Goal: Check status: Check status

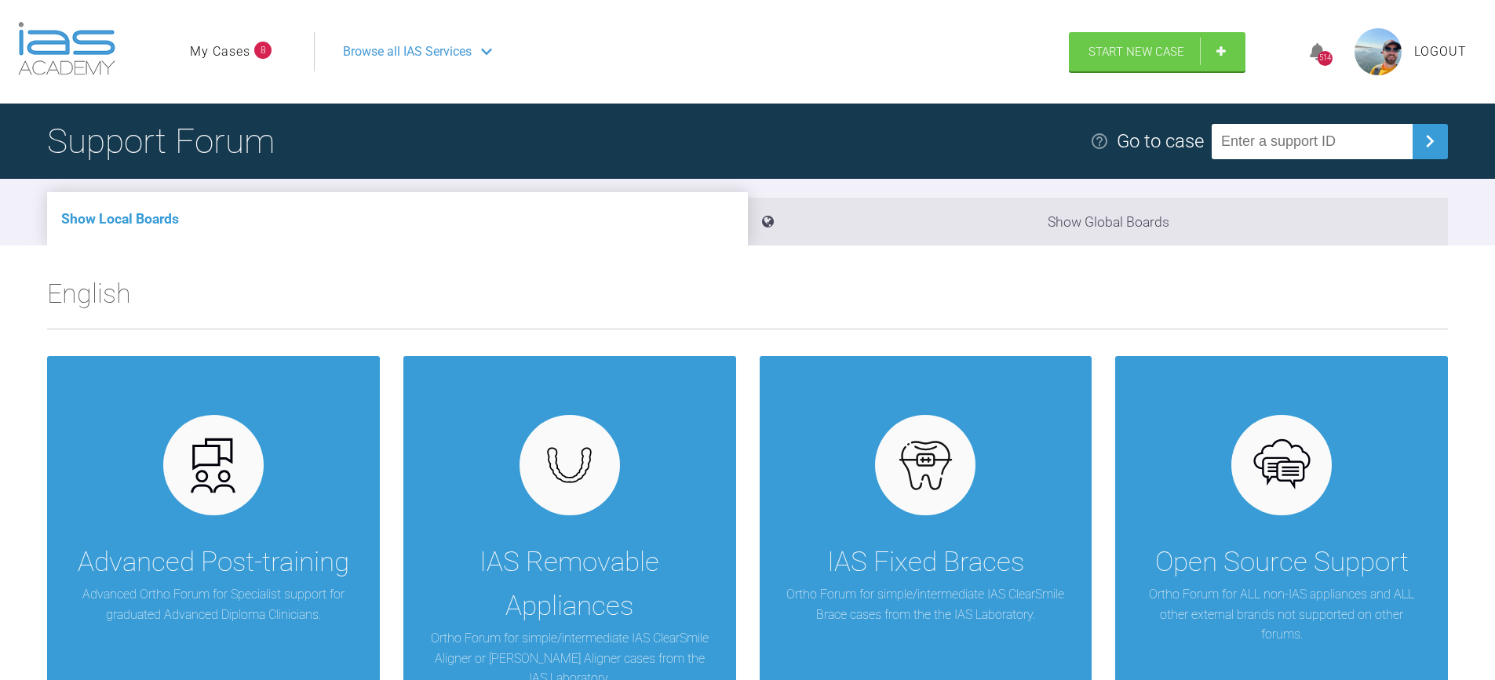
click at [202, 52] on link "My Cases" at bounding box center [220, 52] width 60 height 20
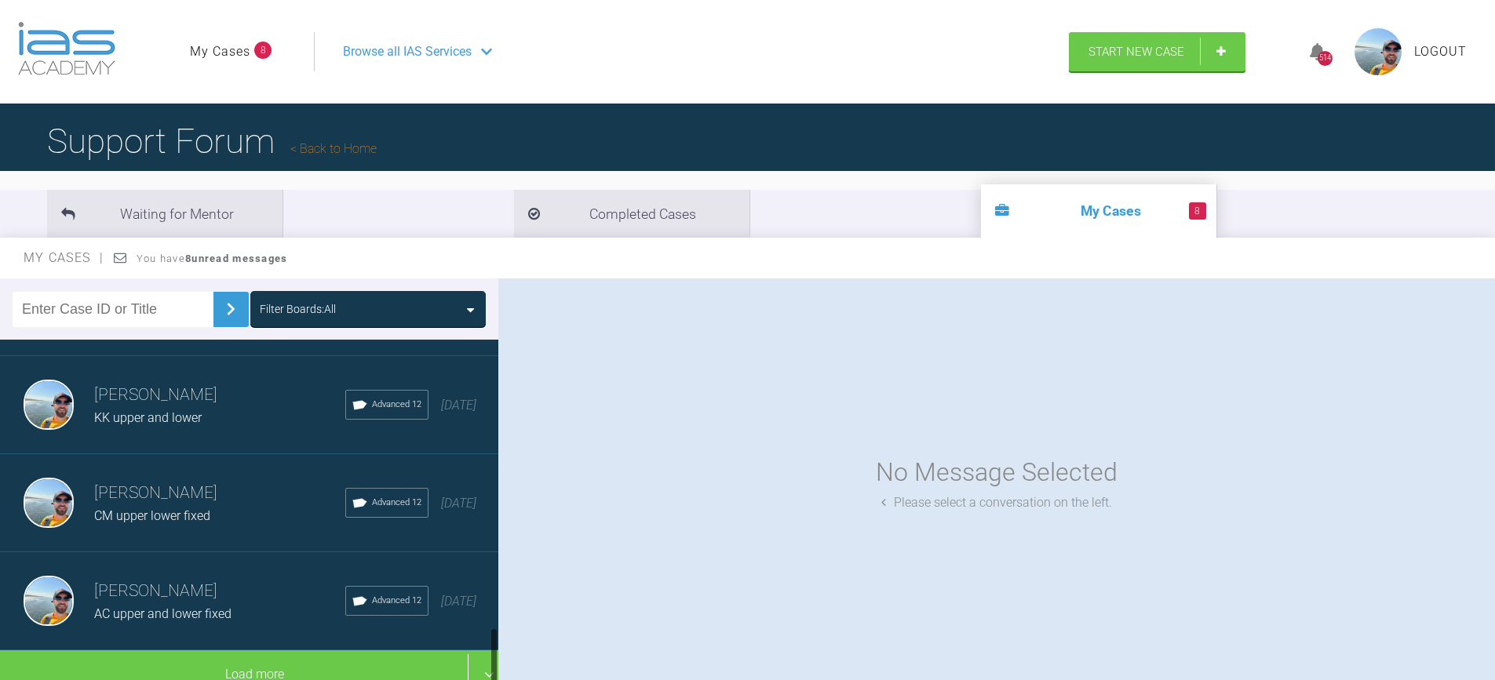
scroll to position [1663, 0]
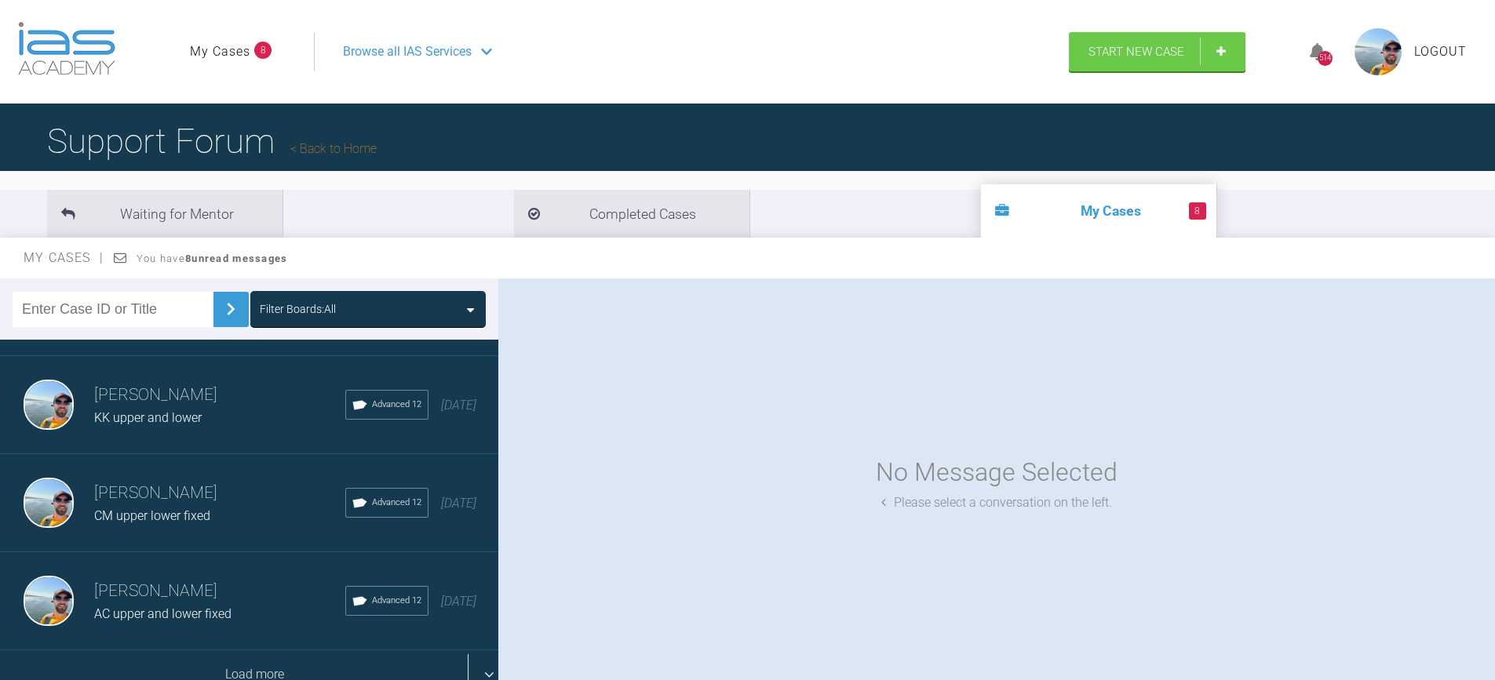
click at [234, 651] on div "Load more" at bounding box center [255, 675] width 510 height 49
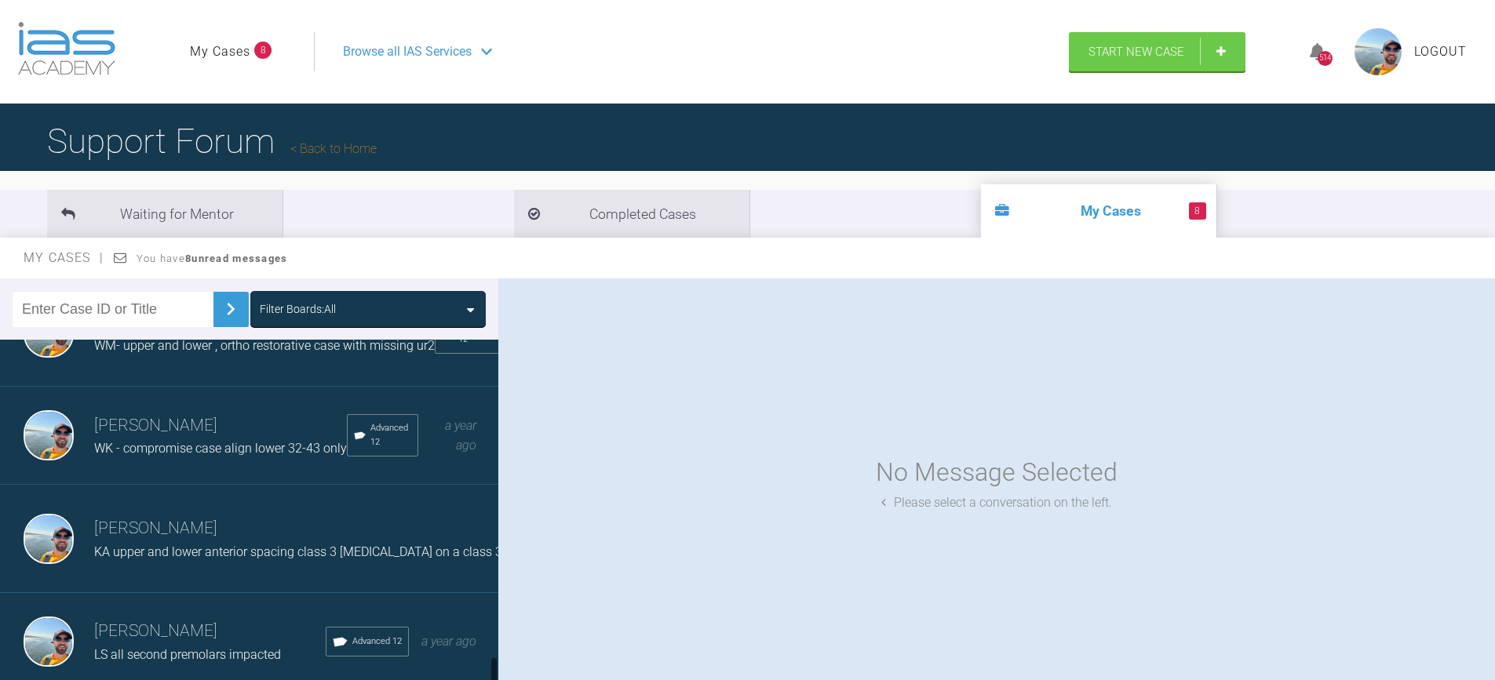
scroll to position [3645, 0]
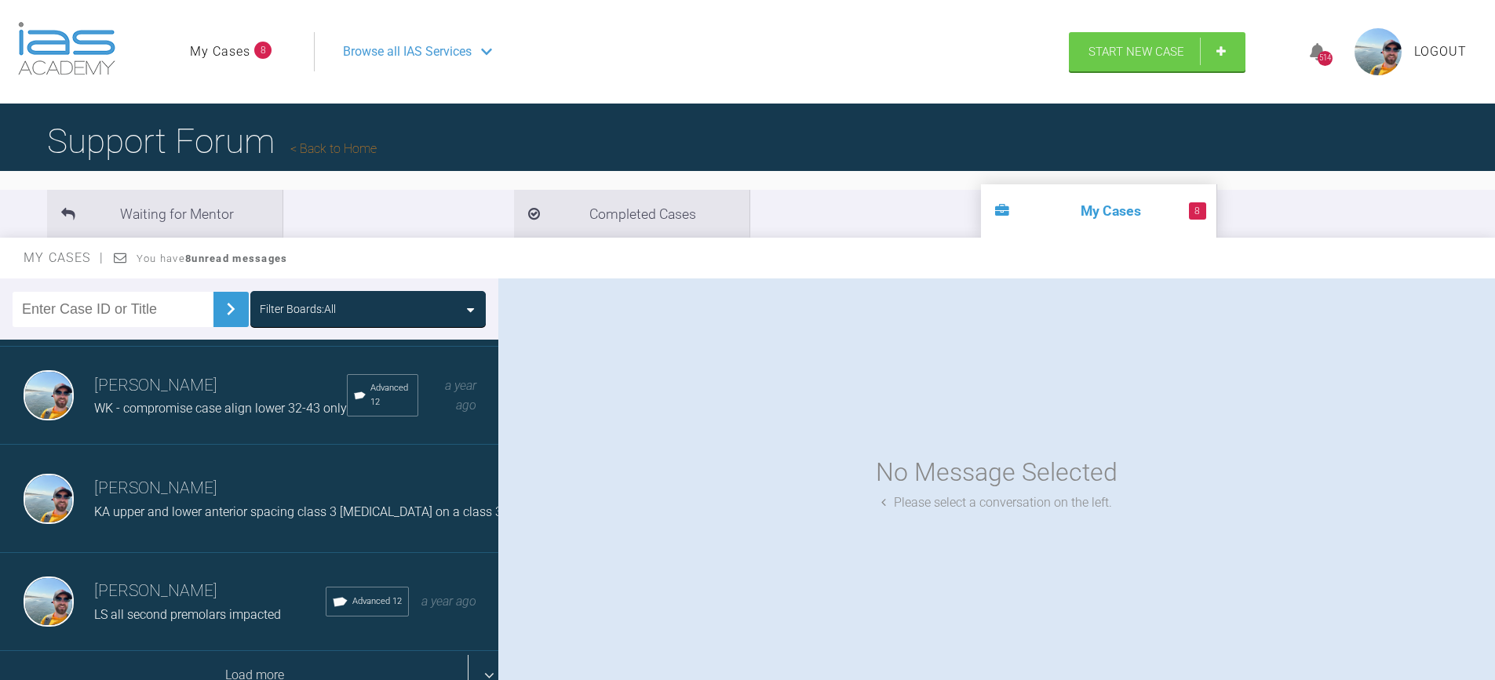
click at [247, 651] on div "Load more" at bounding box center [255, 675] width 510 height 49
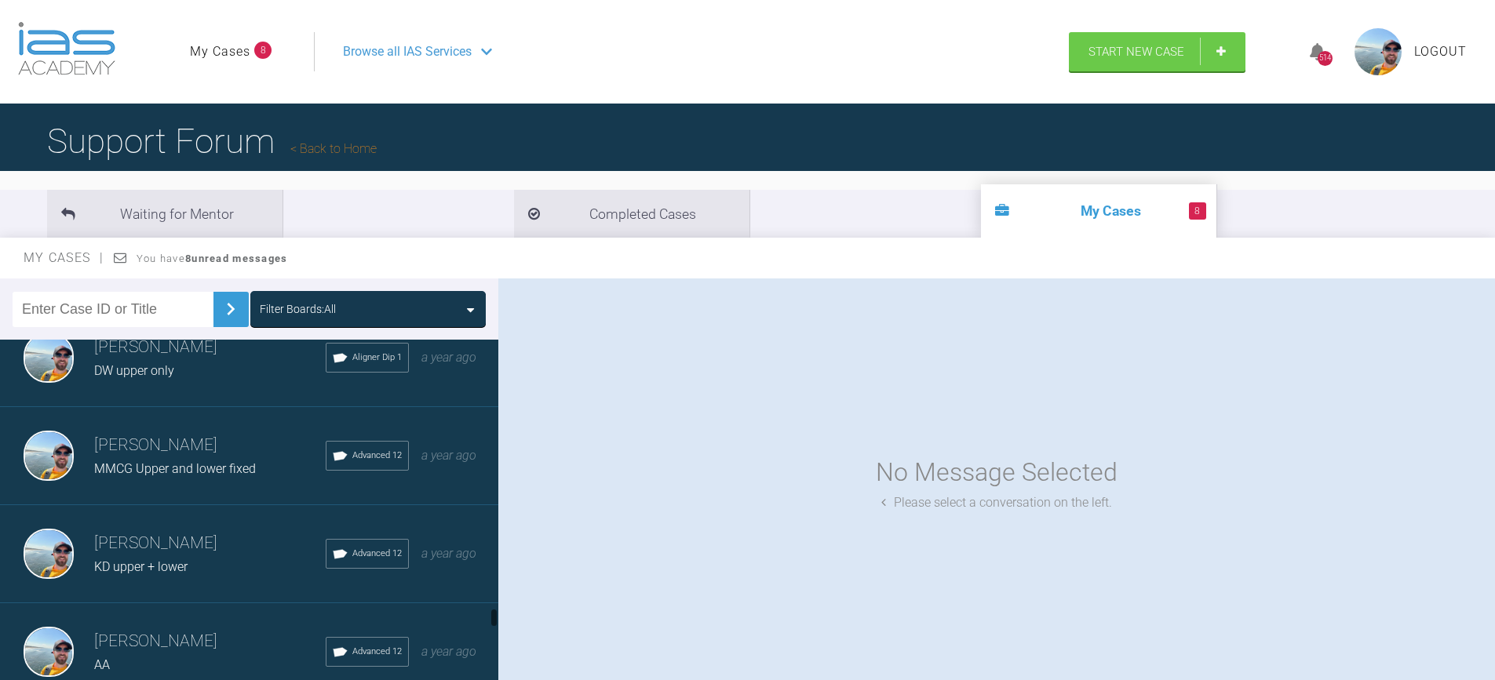
scroll to position [4901, 0]
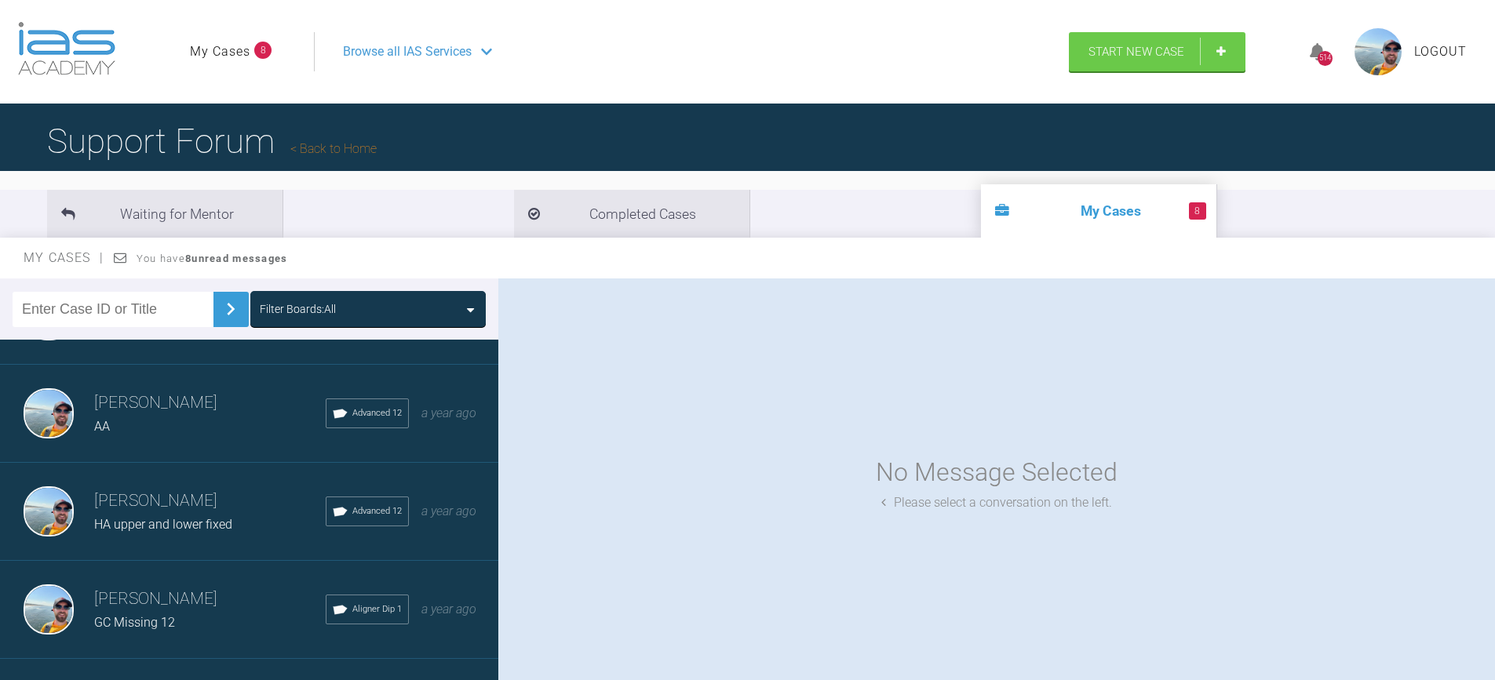
click at [195, 433] on div "AA" at bounding box center [210, 427] width 232 height 20
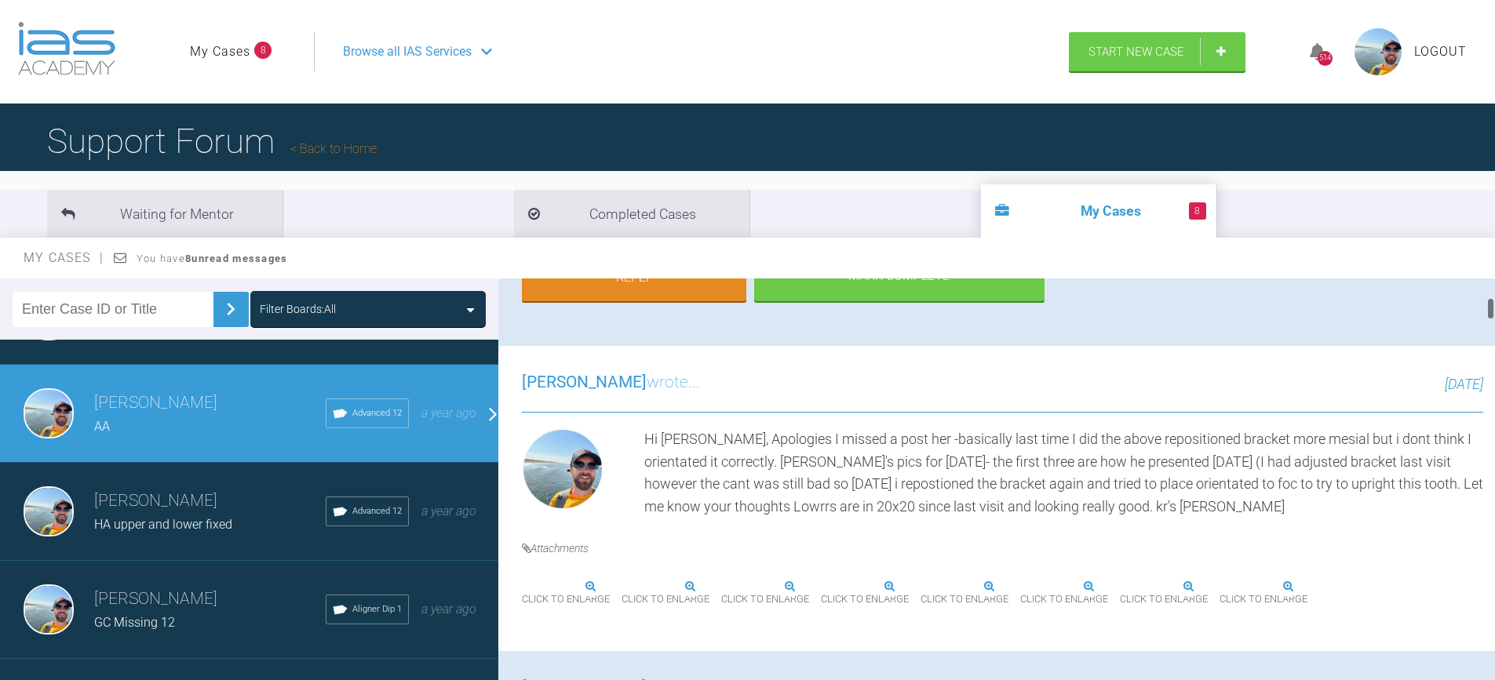
scroll to position [471, 0]
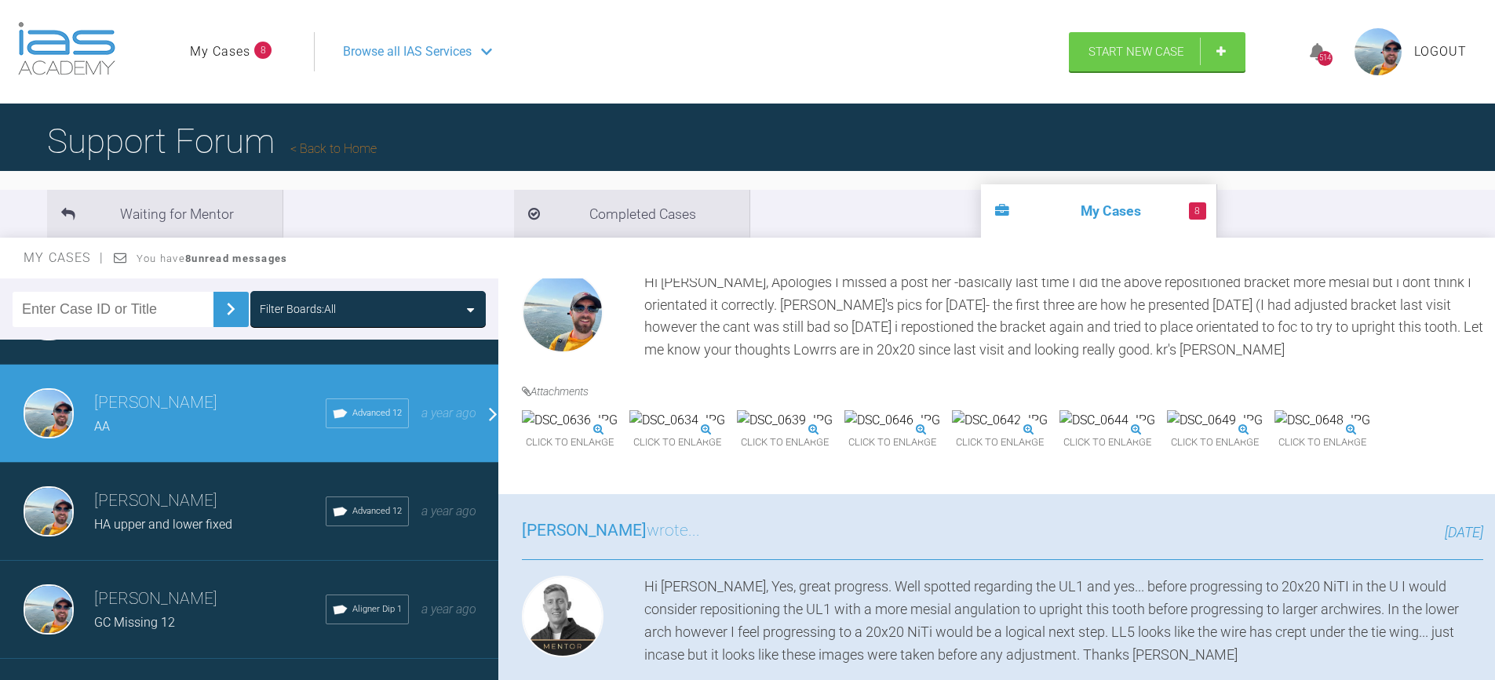
click at [618, 431] on img at bounding box center [570, 420] width 96 height 20
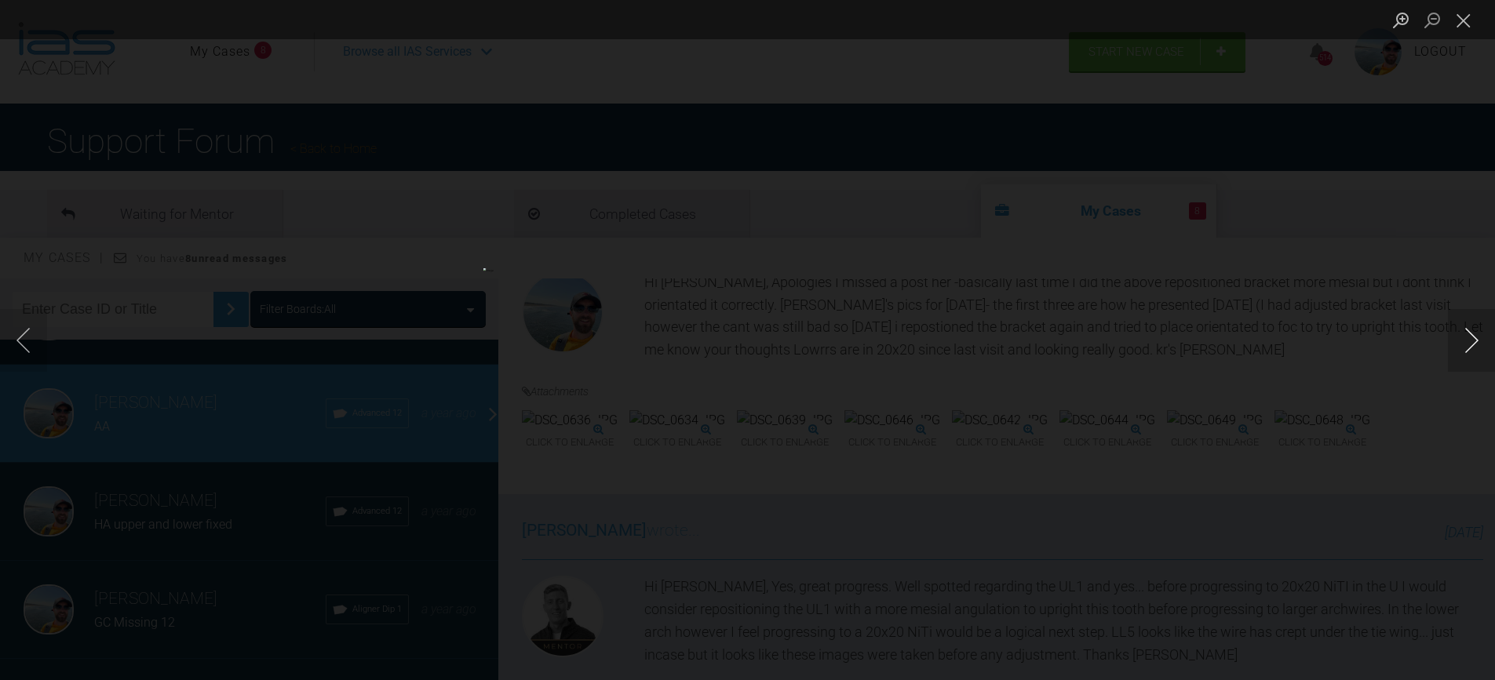
click at [1468, 340] on button "Next image" at bounding box center [1471, 340] width 47 height 63
click at [1466, 338] on button "Next image" at bounding box center [1471, 340] width 47 height 63
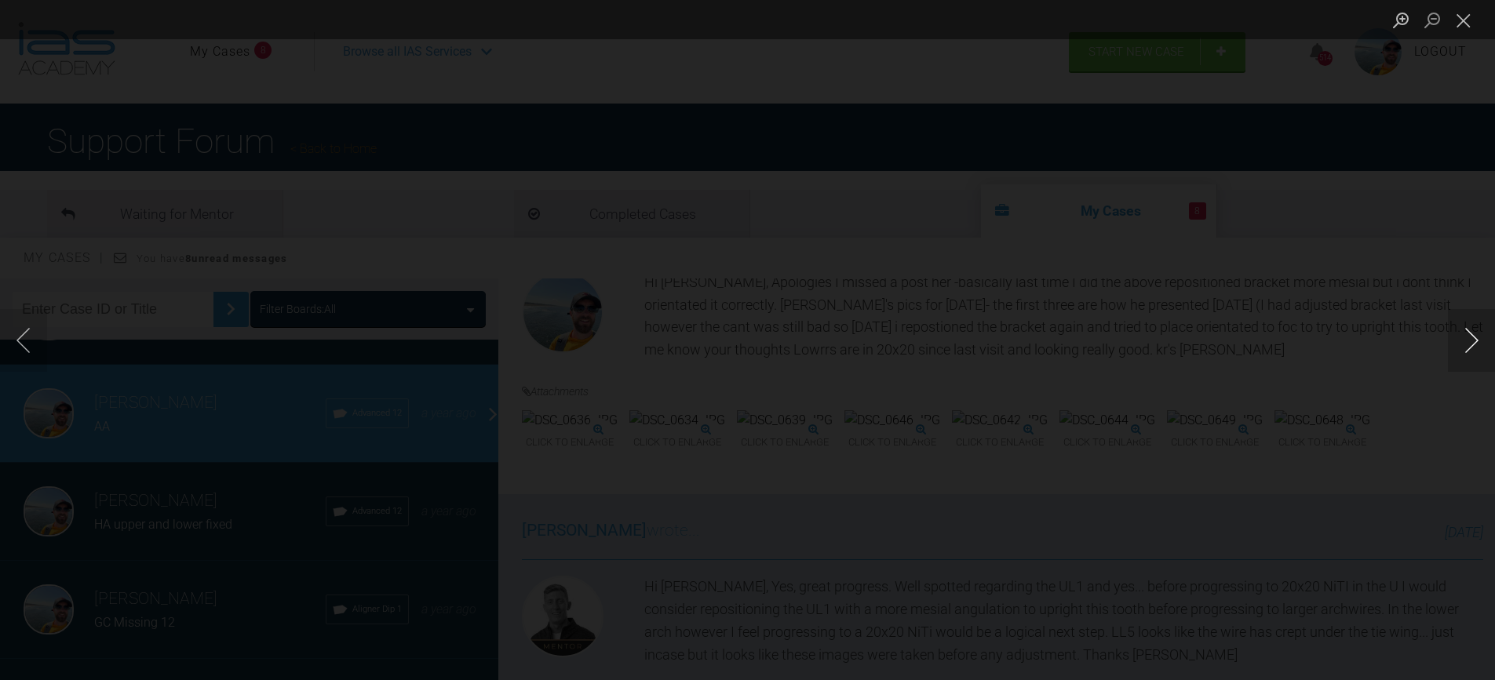
click at [1466, 338] on button "Next image" at bounding box center [1471, 340] width 47 height 63
click at [1471, 337] on button "Next image" at bounding box center [1471, 340] width 47 height 63
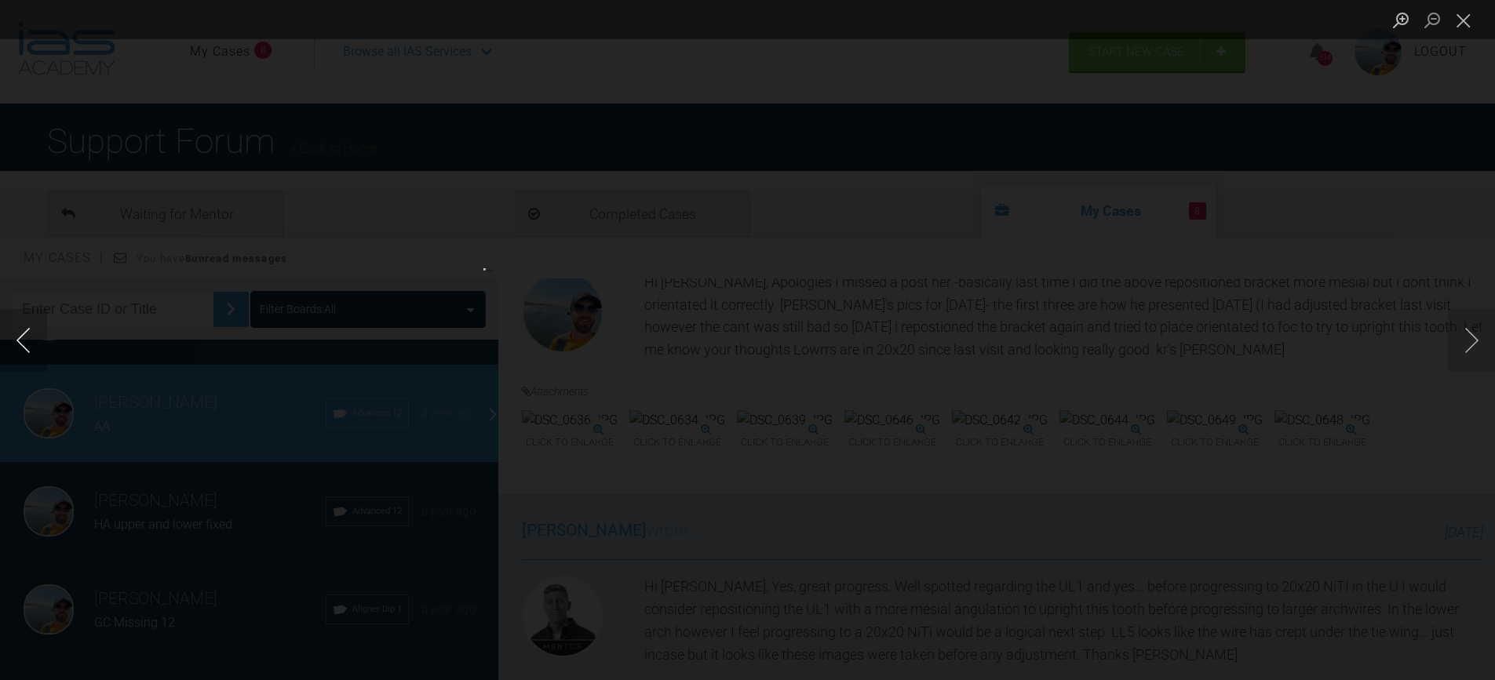
click at [25, 342] on button "Previous image" at bounding box center [23, 340] width 47 height 63
click at [1479, 336] on button "Next image" at bounding box center [1471, 340] width 47 height 63
click at [1461, 20] on button "Close lightbox" at bounding box center [1463, 19] width 31 height 27
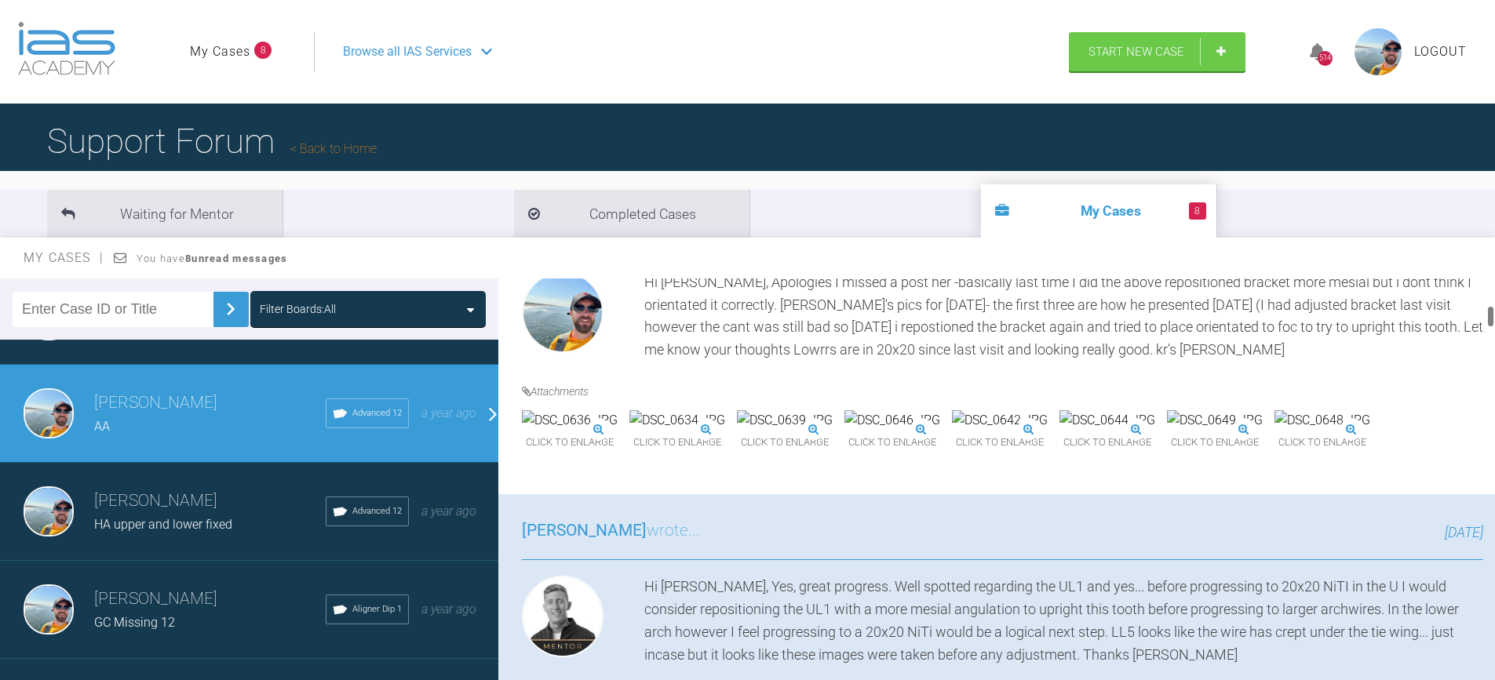
scroll to position [785, 0]
